Goal: Find specific page/section: Find specific page/section

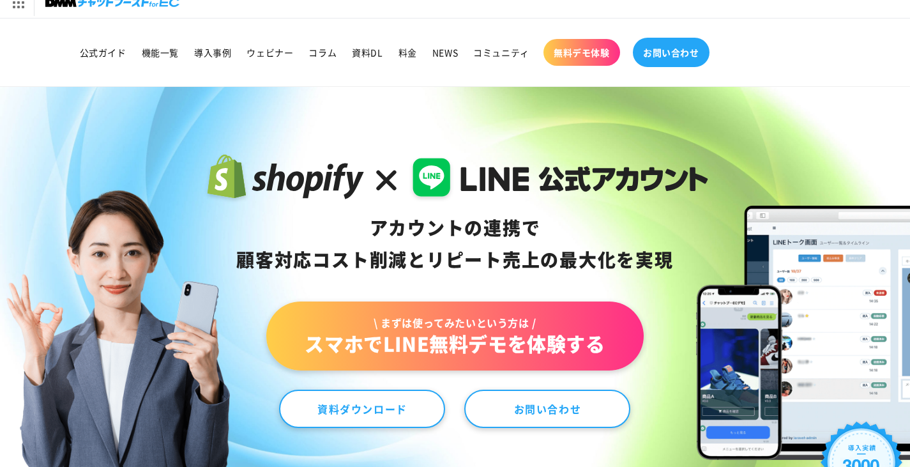
click at [693, 39] on link "お問い合わせ" at bounding box center [671, 52] width 77 height 29
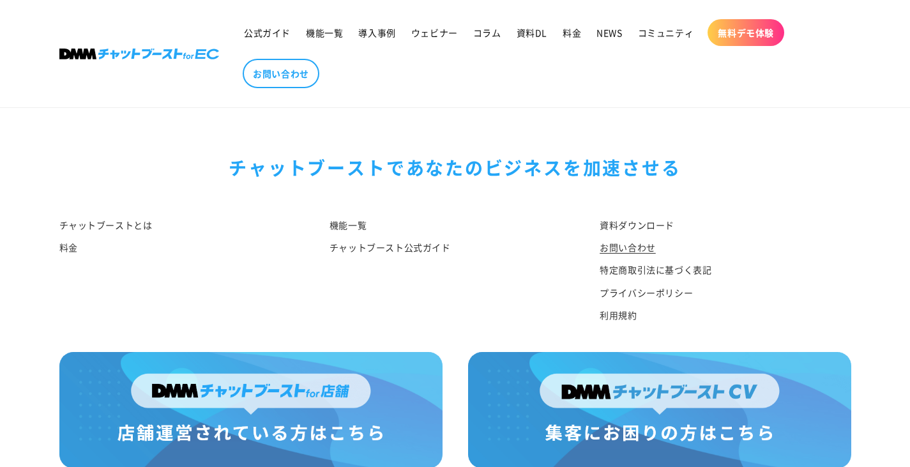
scroll to position [1433, 0]
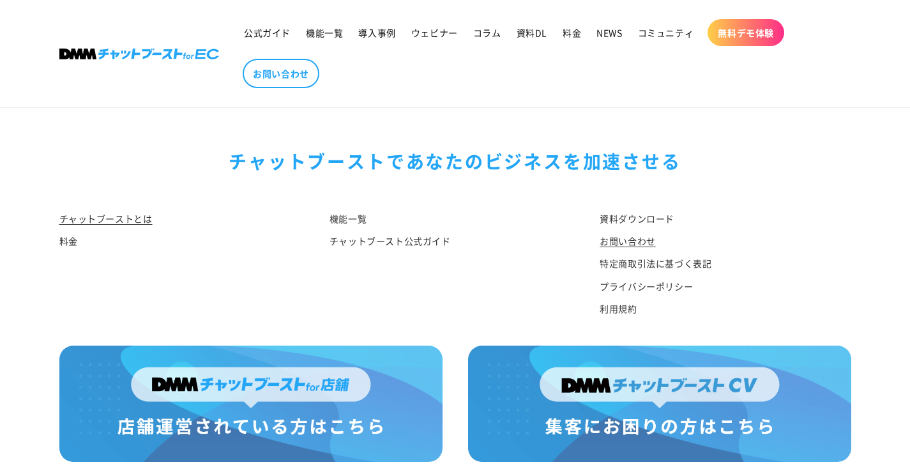
click at [132, 211] on link "チャットブーストとは" at bounding box center [105, 220] width 93 height 19
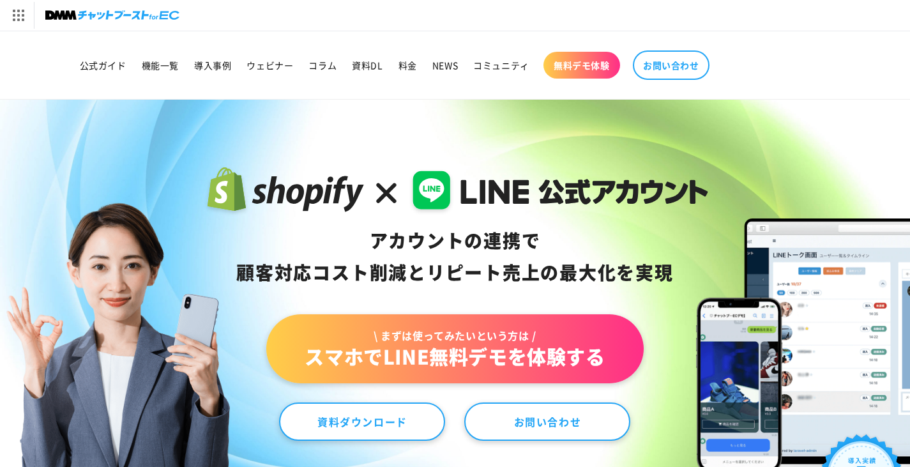
click at [118, 14] on img at bounding box center [112, 15] width 134 height 18
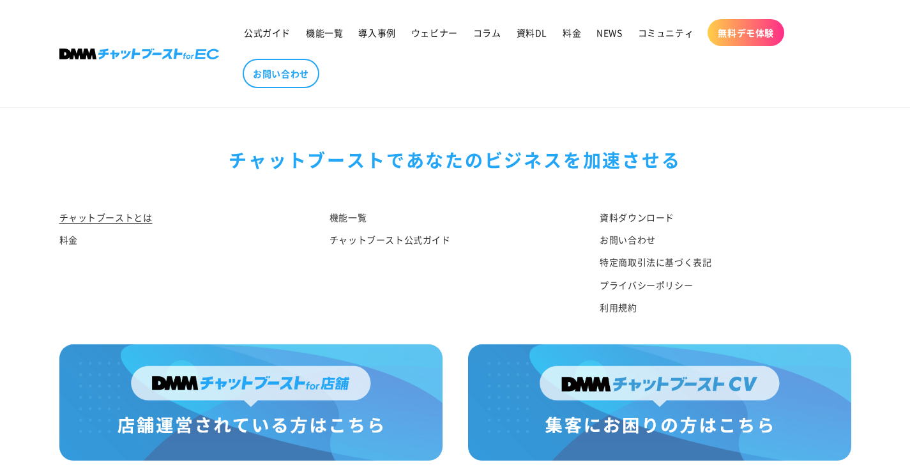
scroll to position [6757, 0]
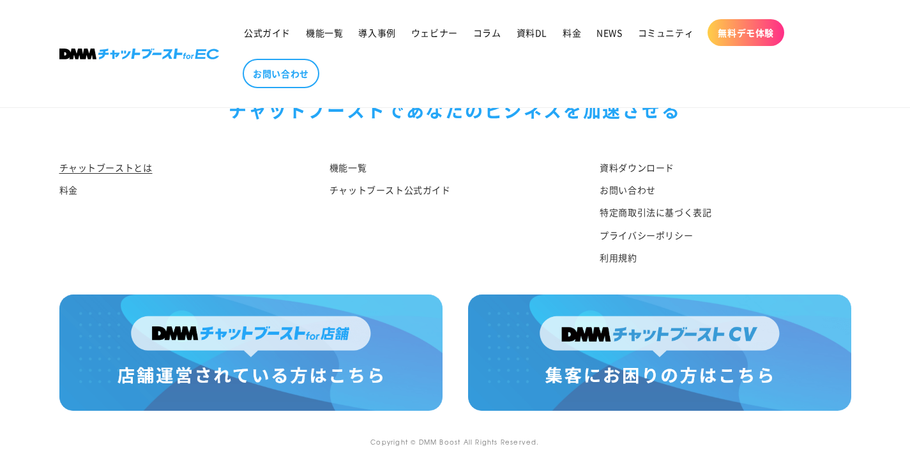
click at [399, 441] on small "Copyright © DMM Boost All Rights Reserved." at bounding box center [454, 442] width 169 height 10
click at [444, 439] on small "Copyright © DMM Boost All Rights Reserved." at bounding box center [454, 442] width 169 height 10
